Goal: Information Seeking & Learning: Learn about a topic

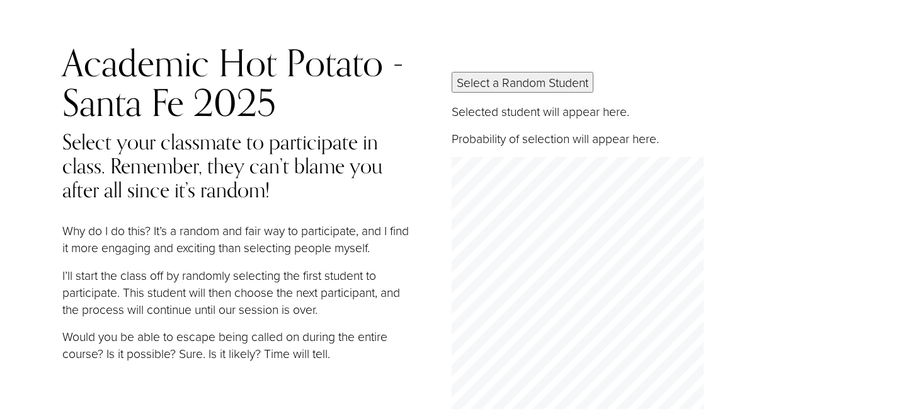
scroll to position [11, 0]
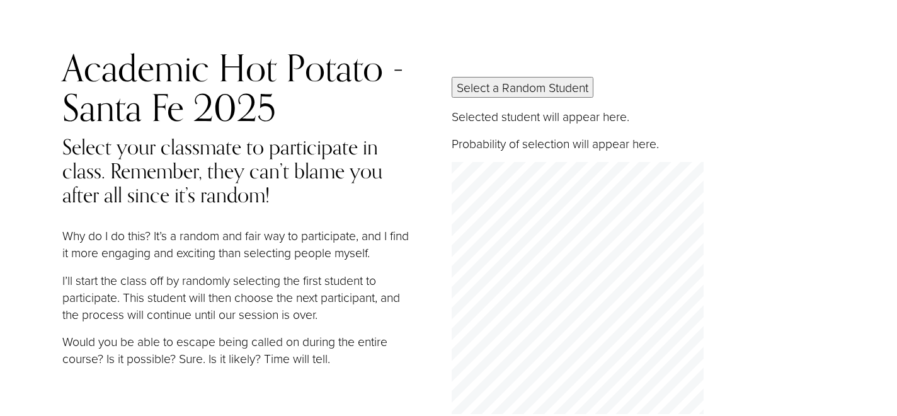
click at [520, 89] on button "Select a Random Student" at bounding box center [523, 87] width 142 height 21
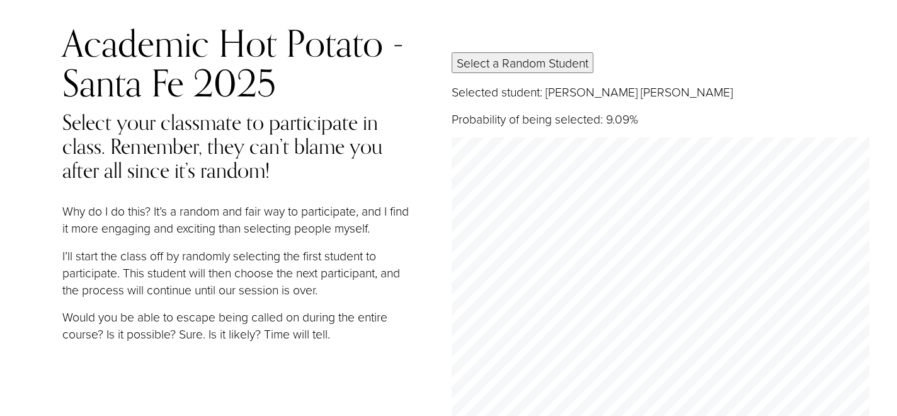
scroll to position [0, 0]
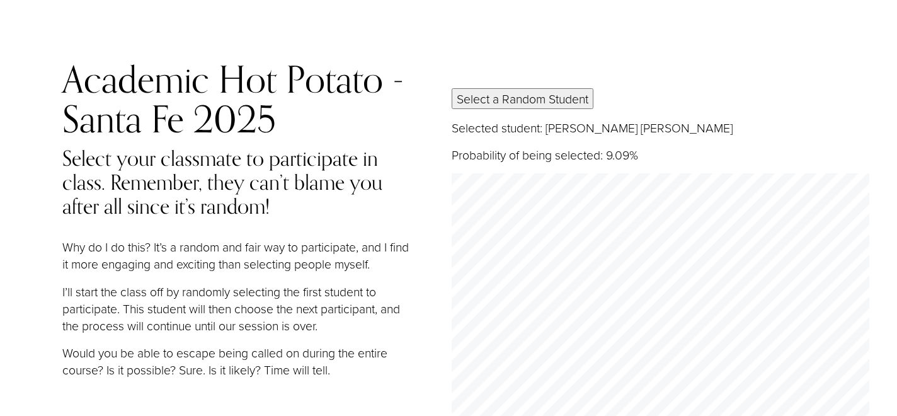
click at [490, 89] on button "Select a Random Student" at bounding box center [523, 98] width 142 height 21
click at [547, 106] on button "Select a Random Student" at bounding box center [523, 98] width 142 height 21
click at [504, 100] on button "Select a Random Student" at bounding box center [523, 98] width 142 height 21
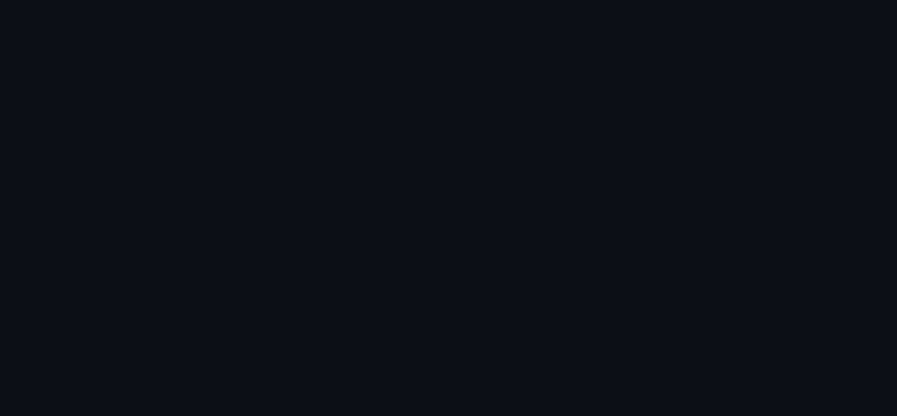
scroll to position [1353, 0]
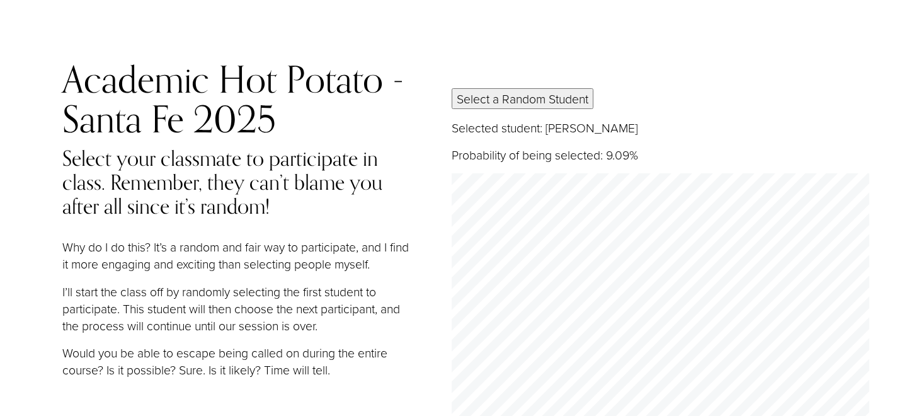
click at [510, 97] on button "Select a Random Student" at bounding box center [523, 98] width 142 height 21
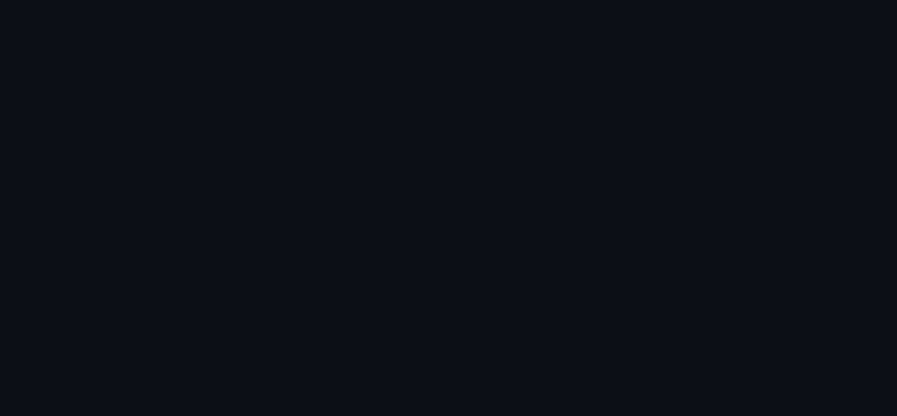
scroll to position [1368, 0]
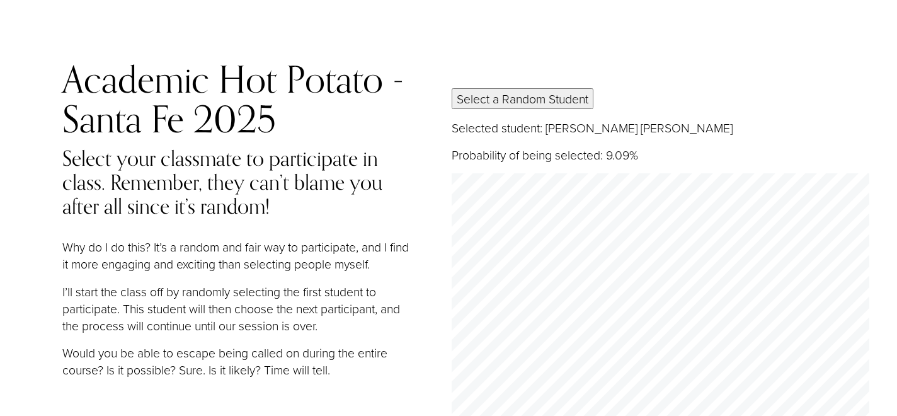
click at [488, 98] on button "Select a Random Student" at bounding box center [523, 98] width 142 height 21
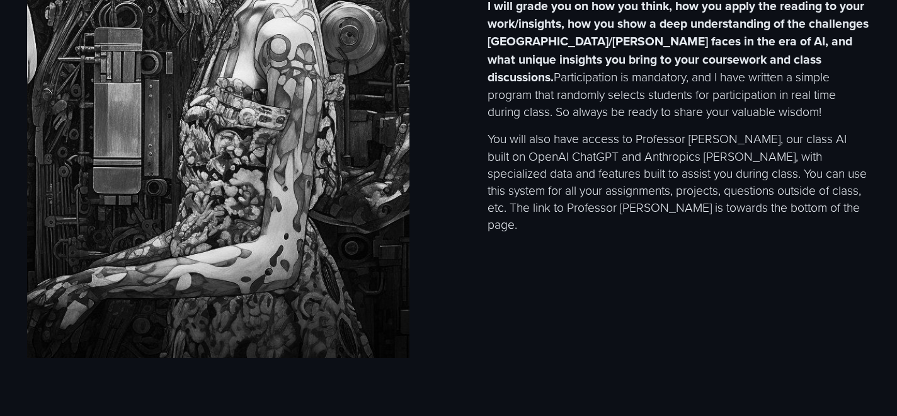
scroll to position [1775, 0]
drag, startPoint x: 637, startPoint y: 130, endPoint x: 742, endPoint y: 132, distance: 105.2
click at [742, 132] on p "You will also have access to Professor [PERSON_NAME], our class AI built on Ope…" at bounding box center [678, 180] width 383 height 103
copy p "Professor McEthical,"
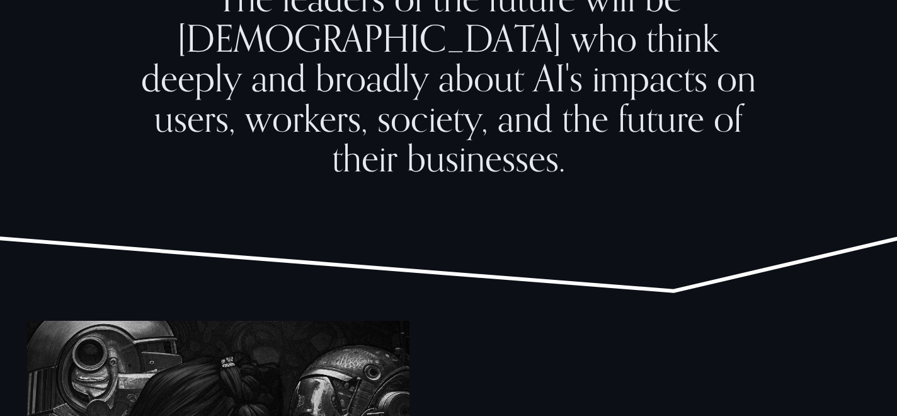
scroll to position [1357, 0]
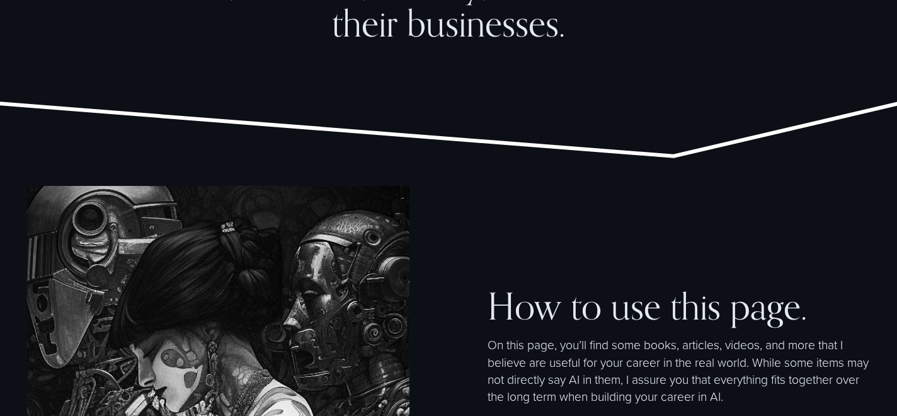
copy p "Professor McEthical,"
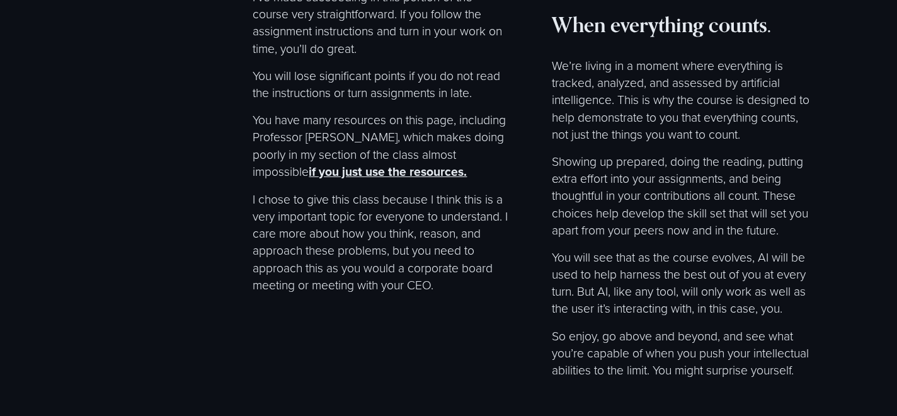
scroll to position [7737, 0]
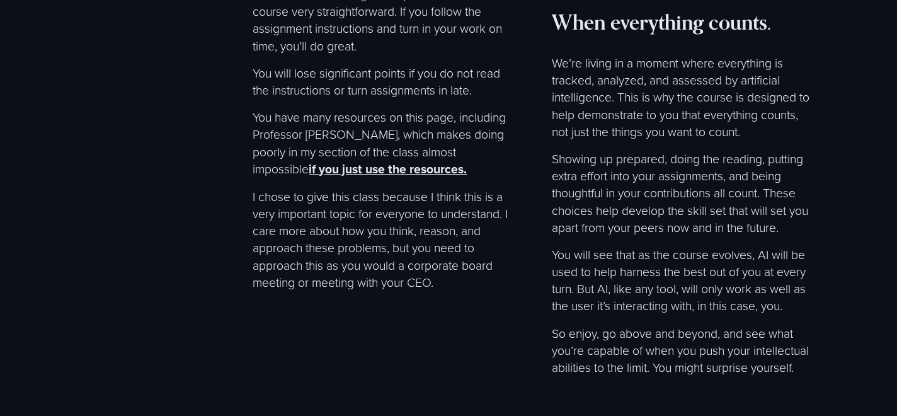
click at [331, 160] on strong "if you just use the resources." at bounding box center [388, 169] width 158 height 18
click at [467, 160] on strong "if you just use the resources." at bounding box center [388, 169] width 158 height 18
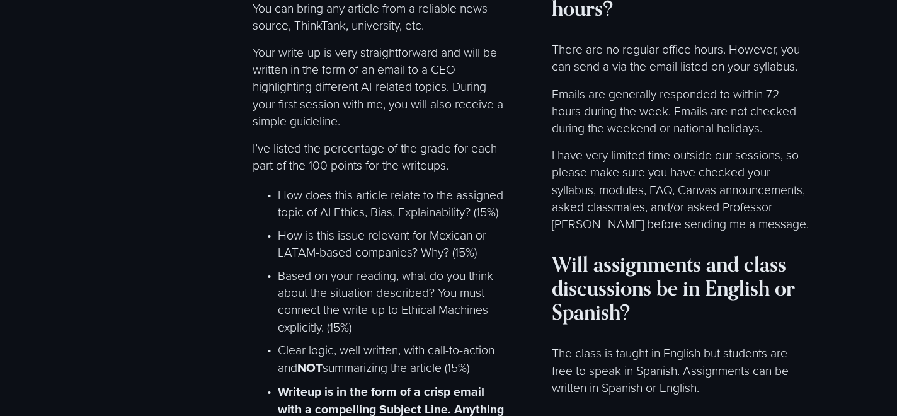
scroll to position [6400, 0]
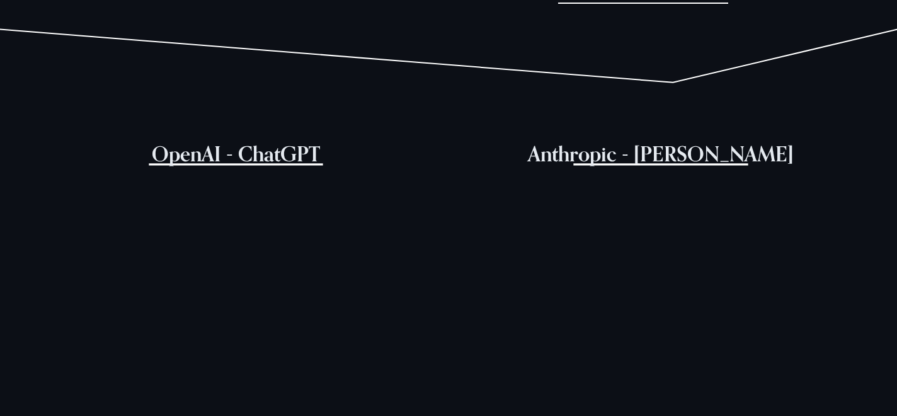
scroll to position [413, 0]
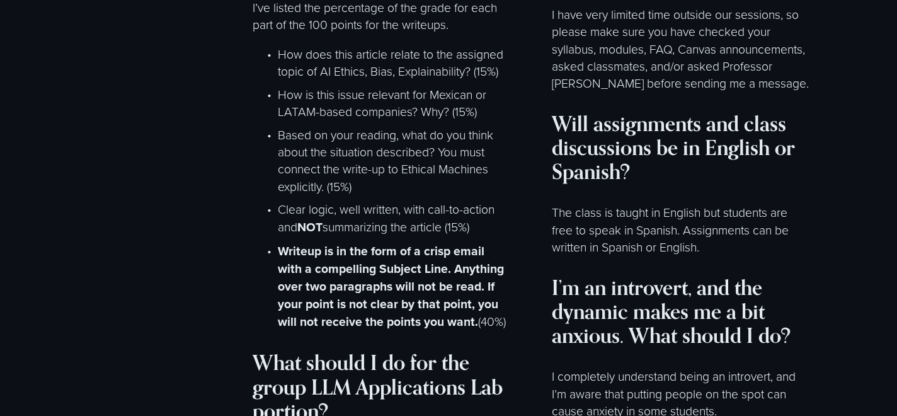
scroll to position [6536, 0]
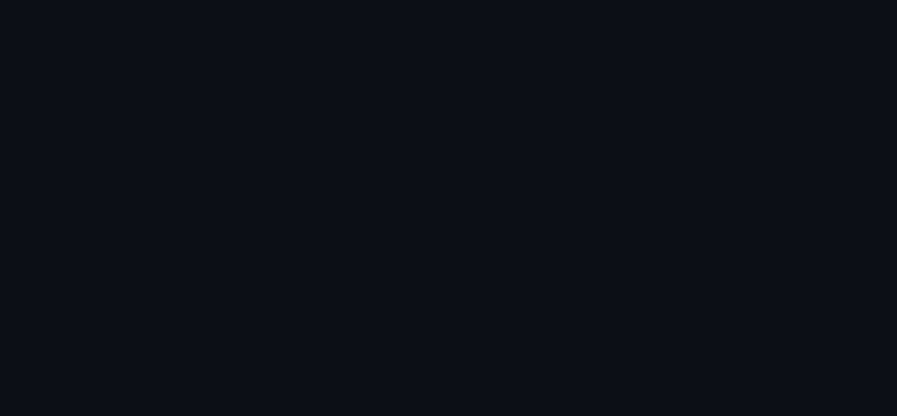
scroll to position [720, 0]
